Goal: Task Accomplishment & Management: Manage account settings

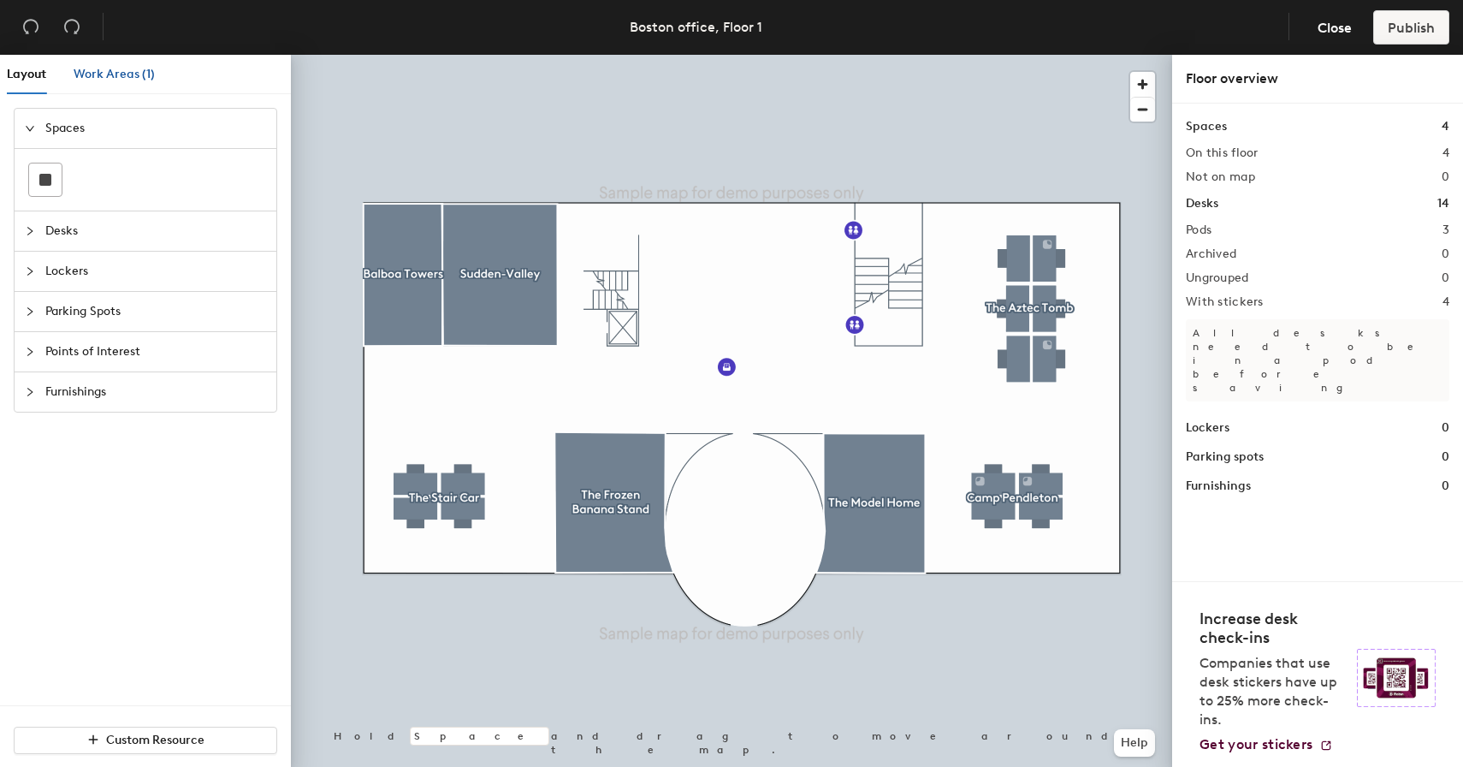
click at [116, 79] on span "Work Areas (1)" at bounding box center [114, 74] width 81 height 15
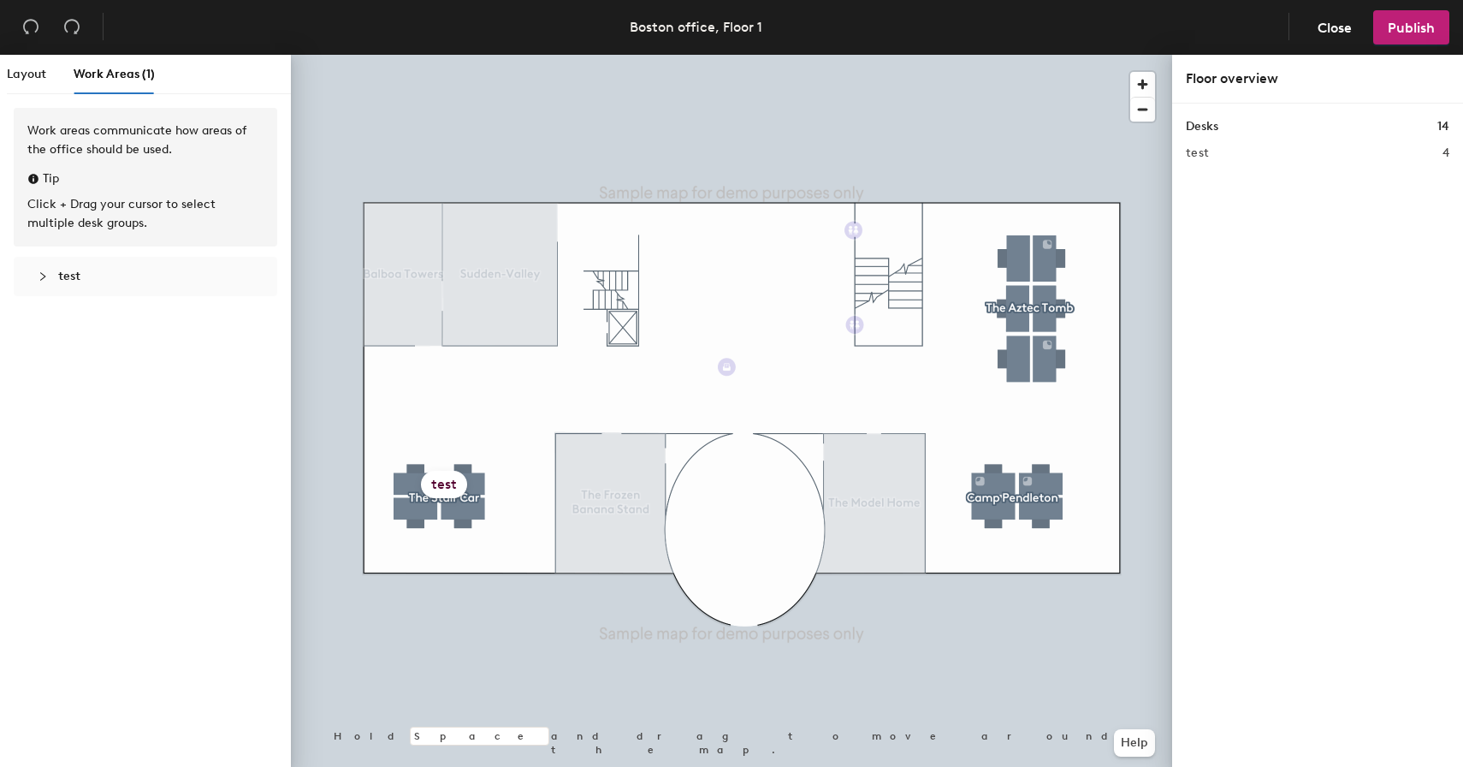
click at [149, 276] on span "test" at bounding box center [155, 276] width 195 height 19
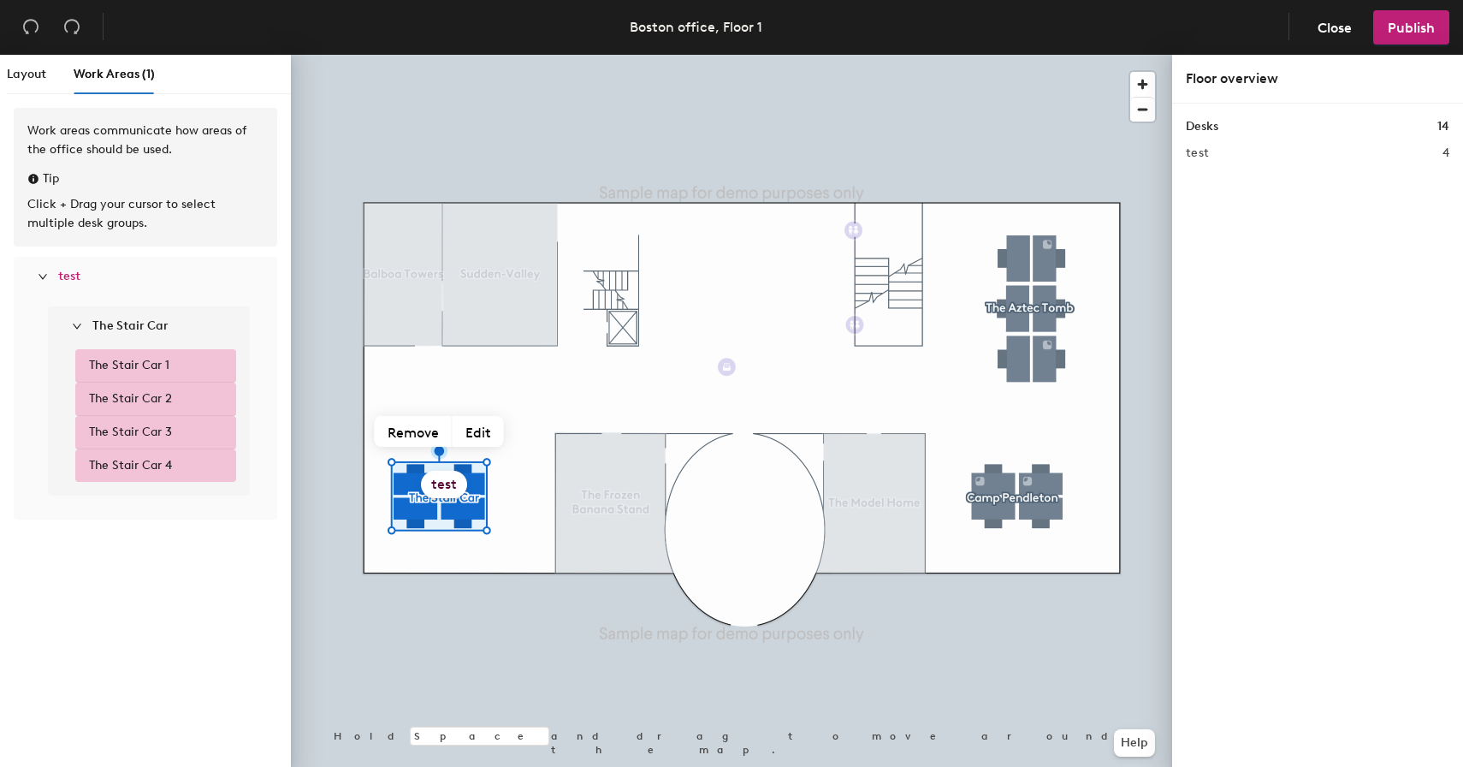
click at [72, 277] on span "test" at bounding box center [69, 276] width 22 height 15
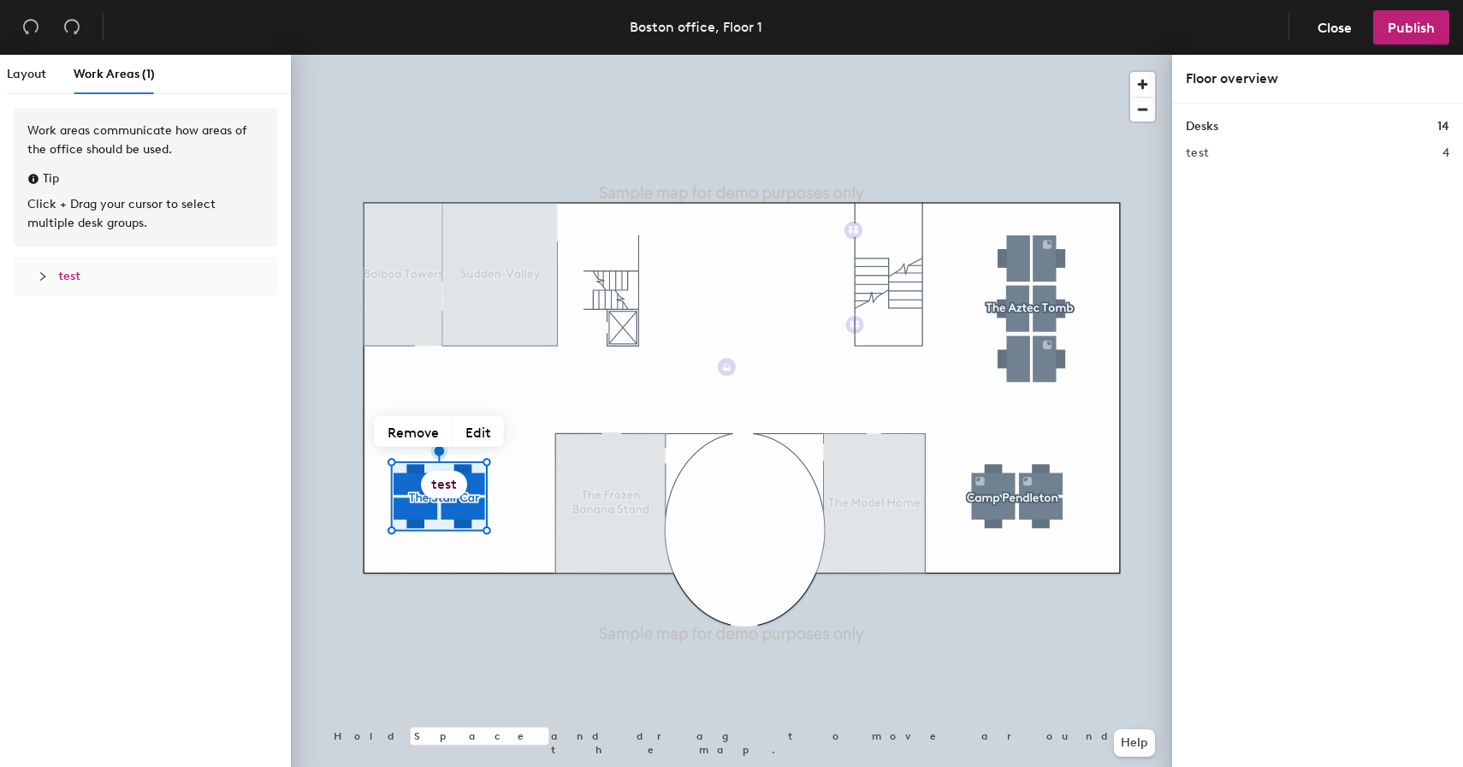
click at [72, 277] on span "test" at bounding box center [69, 276] width 22 height 15
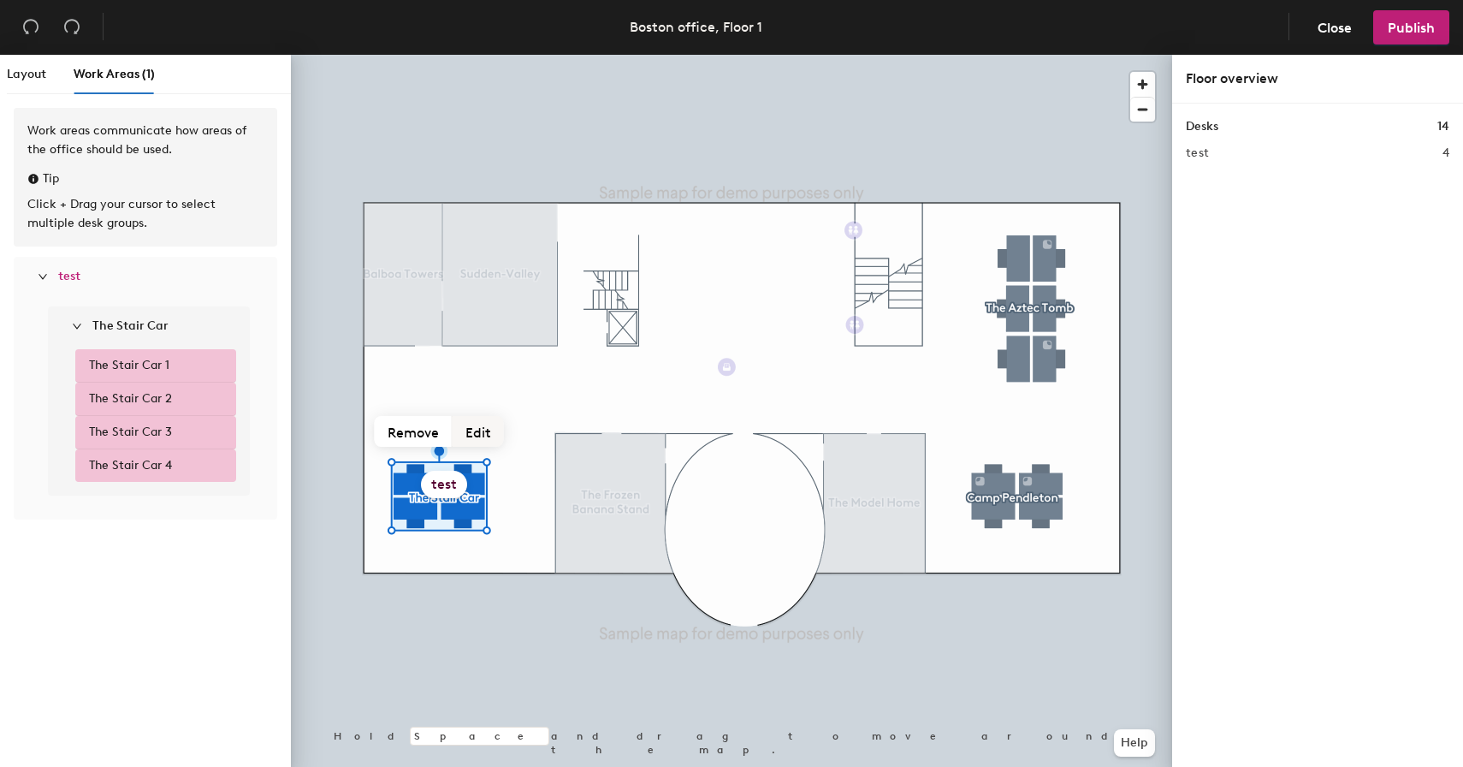
click at [473, 435] on button "Edit" at bounding box center [478, 431] width 51 height 31
click at [188, 541] on div "Work areas communicate how areas of the office should be used. Tip Click + Drag…" at bounding box center [145, 441] width 291 height 666
click at [151, 361] on span "The Stair Car 1" at bounding box center [129, 365] width 80 height 19
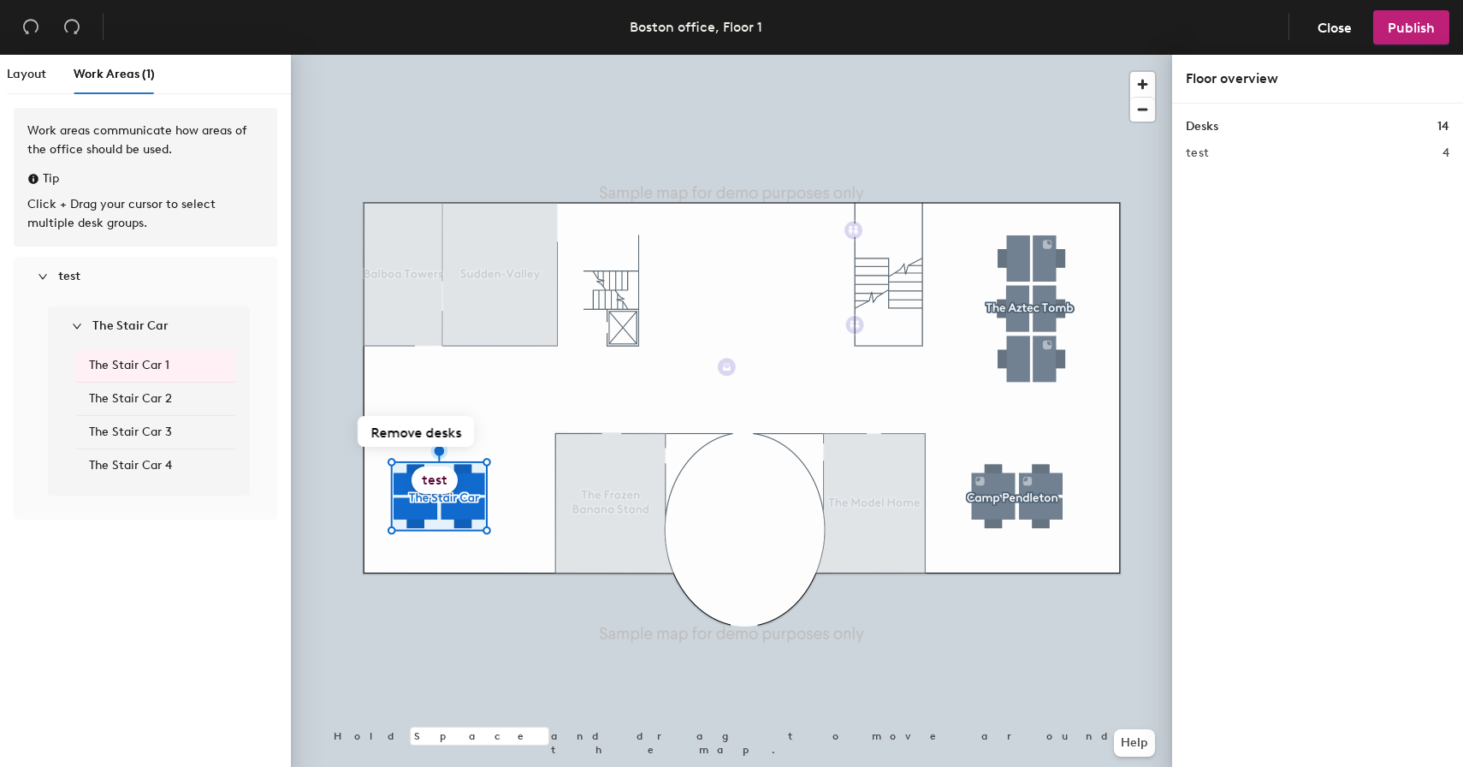
click at [151, 361] on span "The Stair Car 1" at bounding box center [129, 365] width 80 height 19
click at [137, 282] on span "test" at bounding box center [155, 276] width 195 height 19
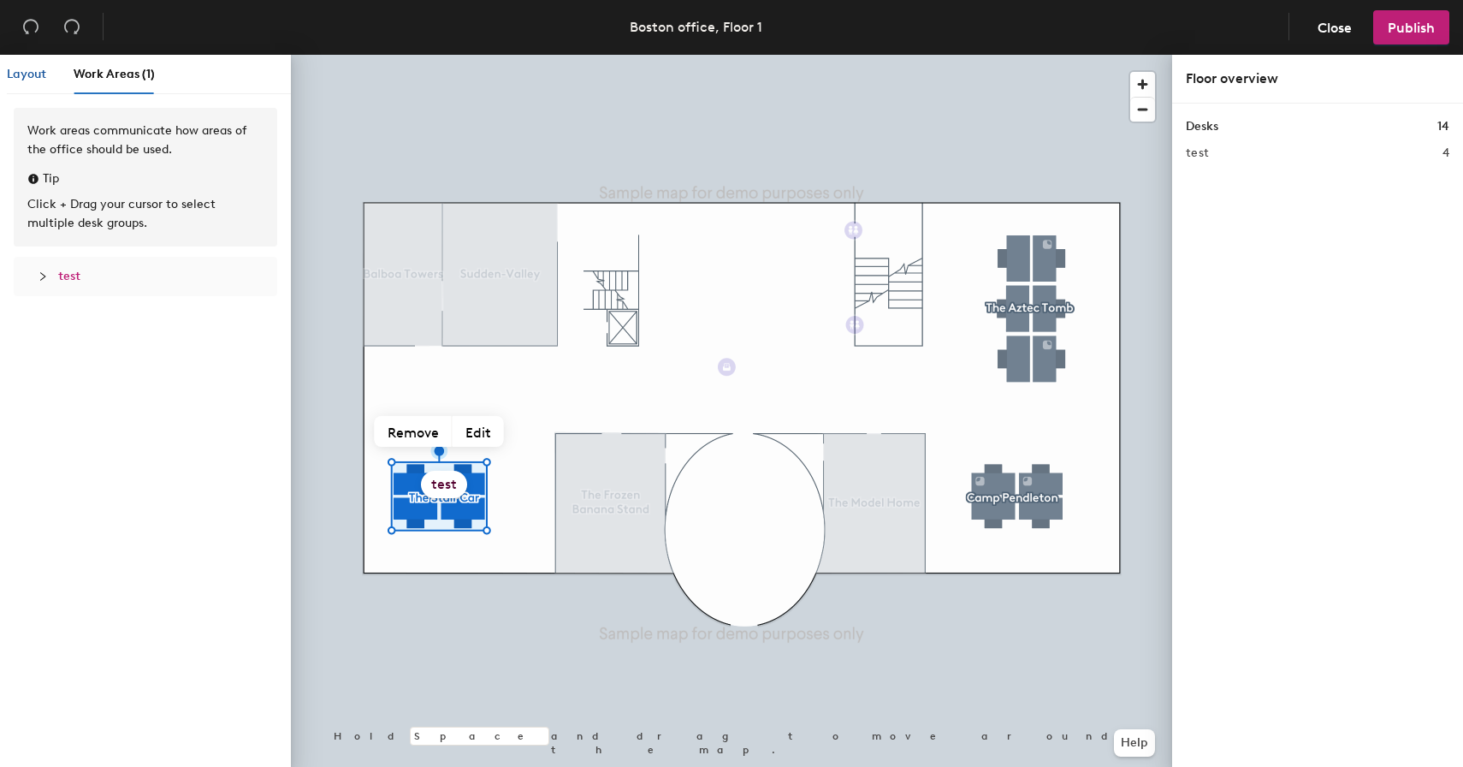
click at [41, 68] on span "Layout" at bounding box center [26, 74] width 39 height 15
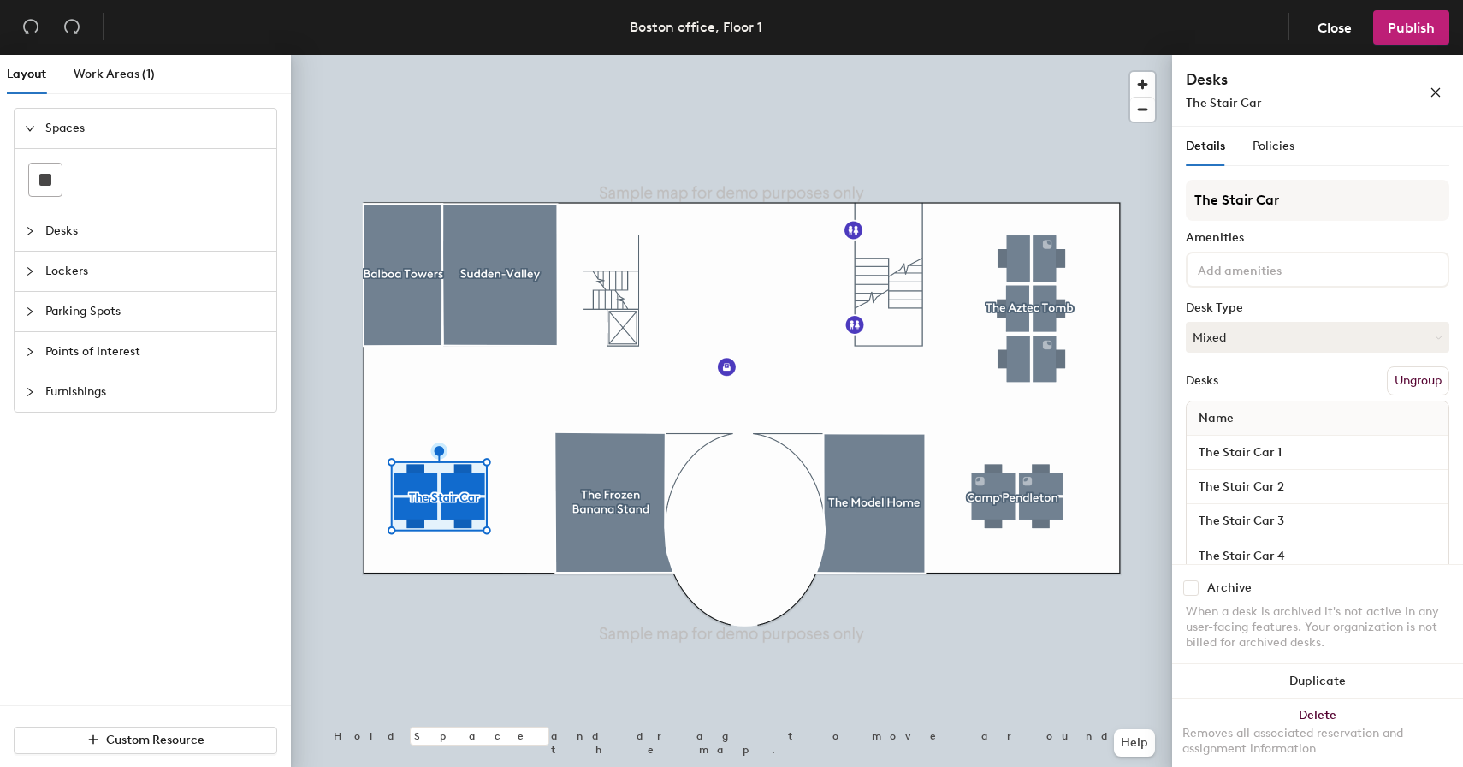
scroll to position [33, 0]
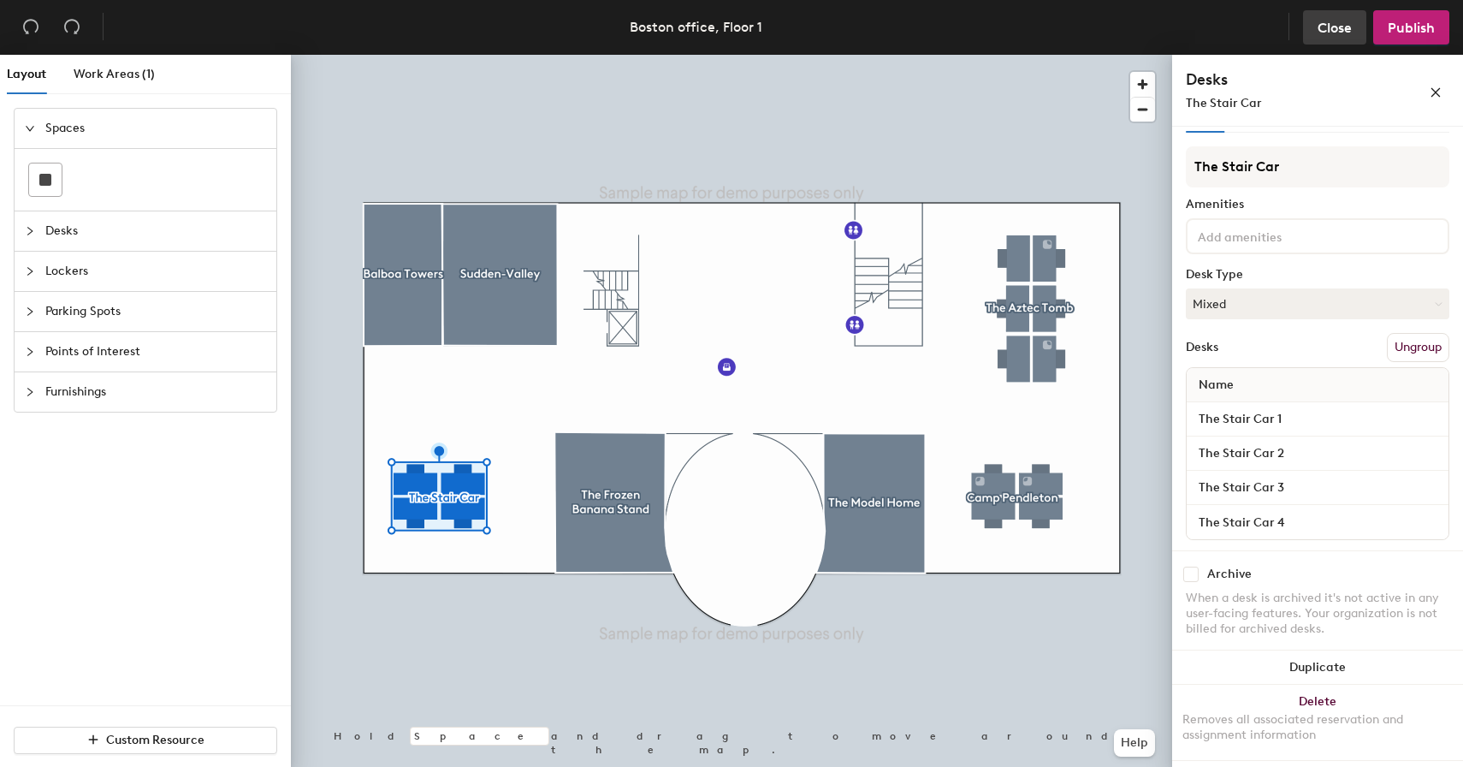
click at [1328, 28] on span "Close" at bounding box center [1335, 28] width 34 height 16
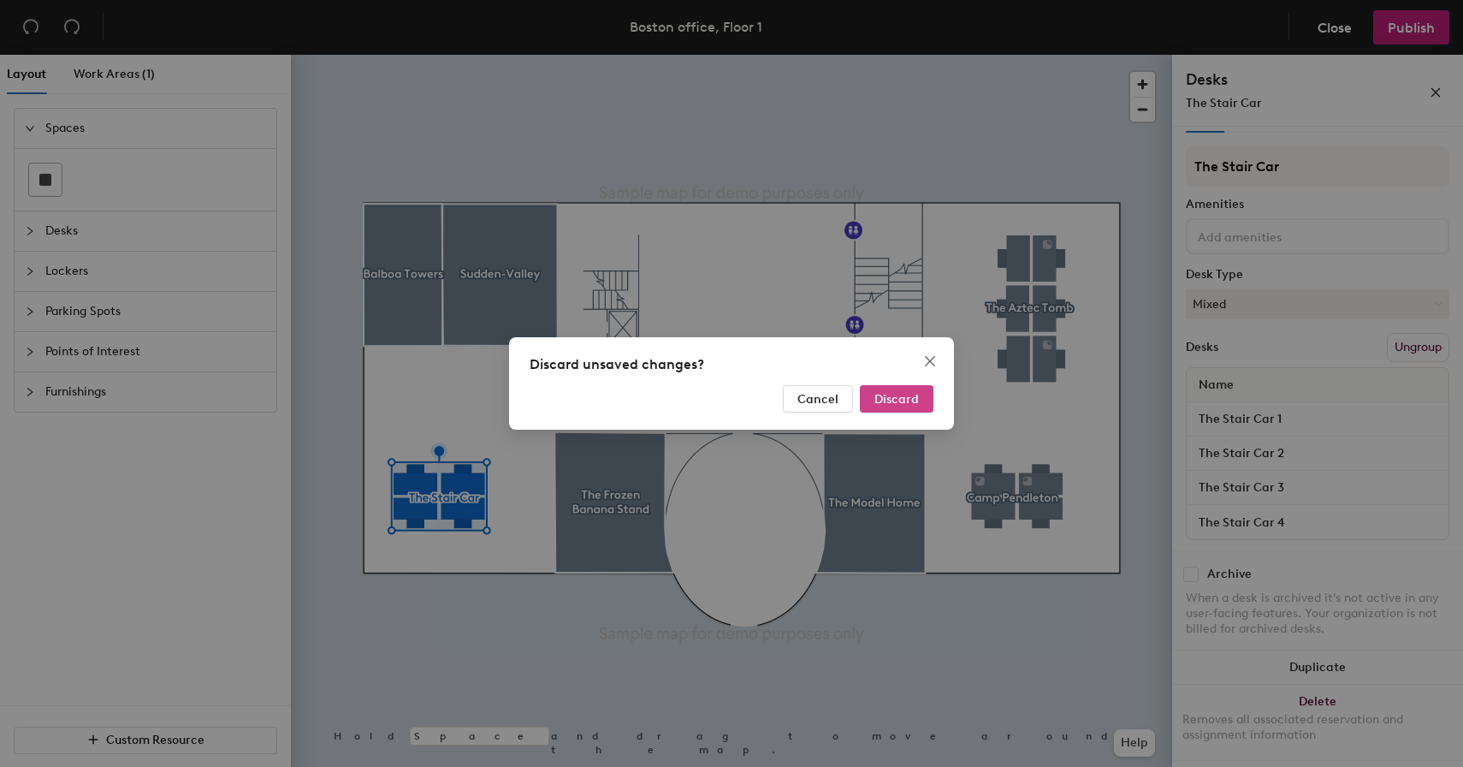
click at [895, 410] on button "Discard" at bounding box center [897, 398] width 74 height 27
